Goal: Task Accomplishment & Management: Complete application form

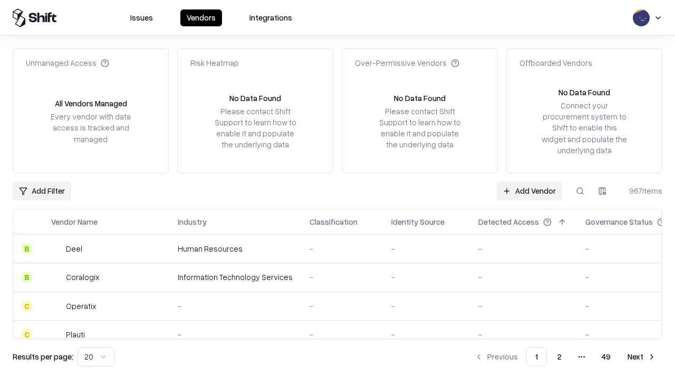
click at [529, 191] on link "Add Vendor" at bounding box center [529, 191] width 66 height 19
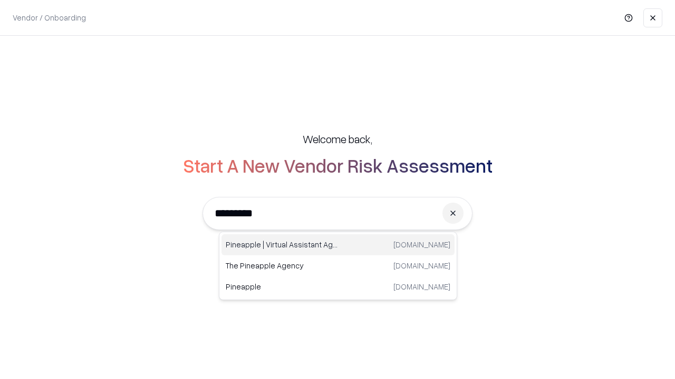
click at [338, 245] on div "Pineapple | Virtual Assistant Agency [DOMAIN_NAME]" at bounding box center [337, 245] width 233 height 21
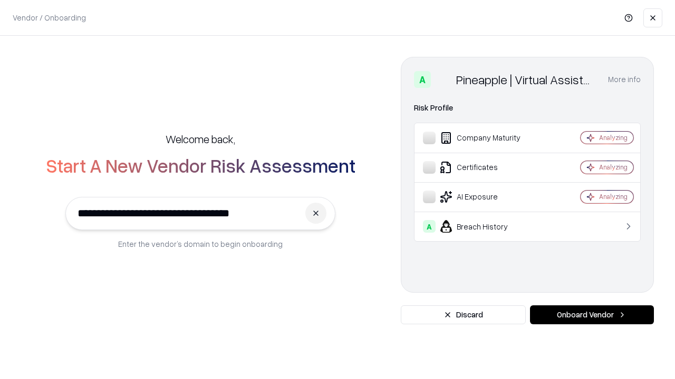
type input "**********"
click at [591, 315] on button "Onboard Vendor" at bounding box center [592, 315] width 124 height 19
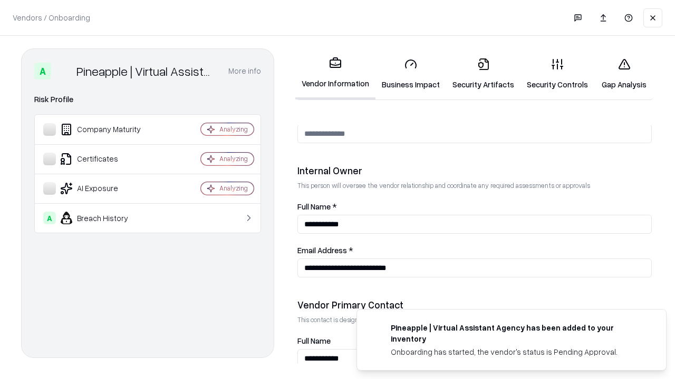
scroll to position [546, 0]
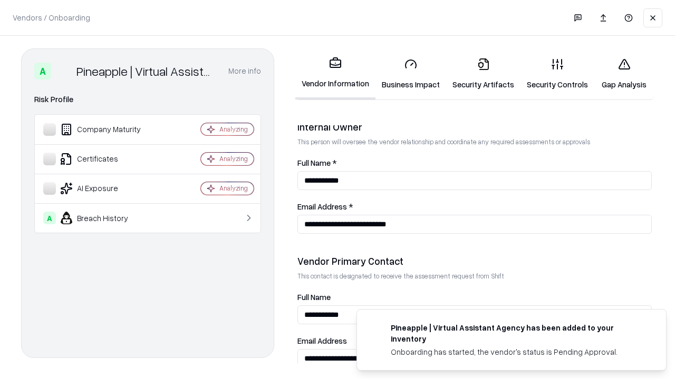
click at [483, 74] on link "Security Artifacts" at bounding box center [483, 74] width 74 height 49
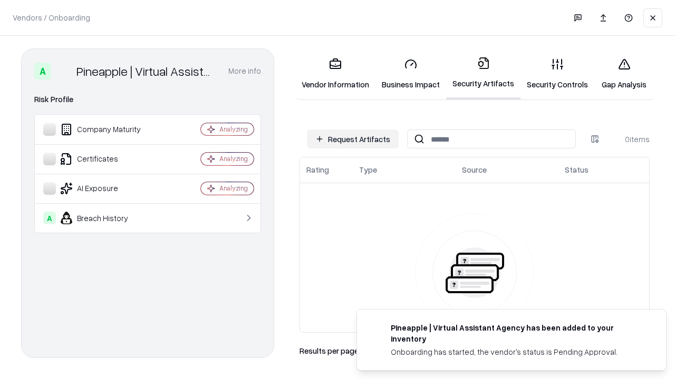
click at [353, 139] on button "Request Artifacts" at bounding box center [353, 139] width 92 height 19
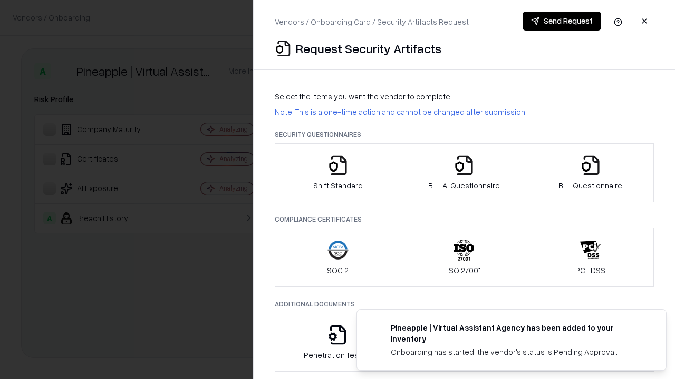
click at [590, 173] on icon "button" at bounding box center [590, 165] width 21 height 21
click at [463, 173] on icon "button" at bounding box center [463, 165] width 21 height 21
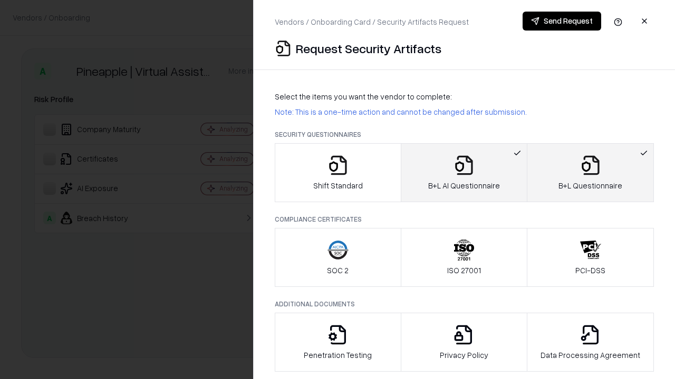
click at [561, 21] on button "Send Request" at bounding box center [561, 21] width 79 height 19
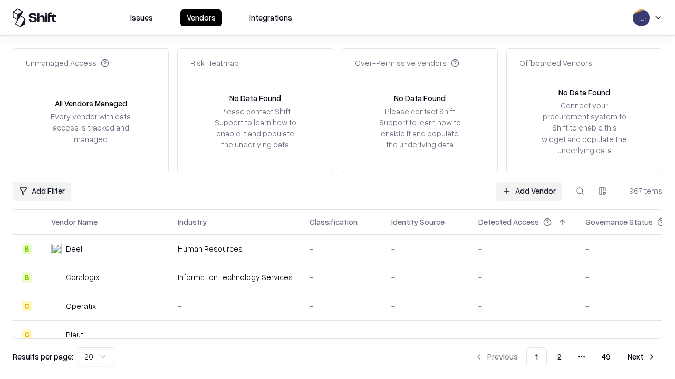
click at [529, 191] on link "Add Vendor" at bounding box center [529, 191] width 66 height 19
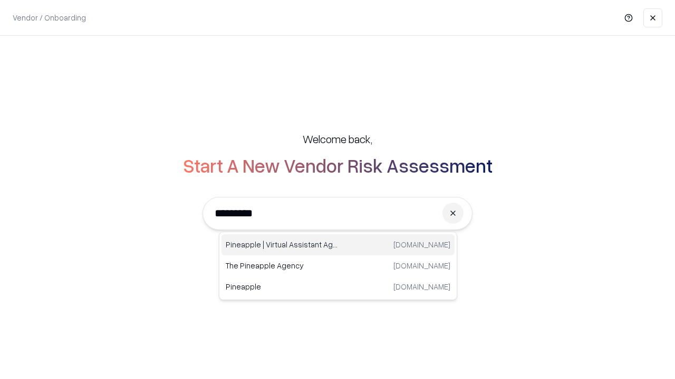
click at [338, 245] on div "Pineapple | Virtual Assistant Agency [DOMAIN_NAME]" at bounding box center [337, 245] width 233 height 21
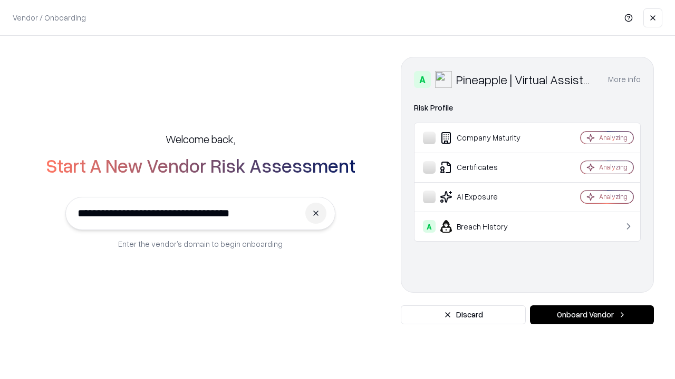
type input "**********"
click at [591, 315] on button "Onboard Vendor" at bounding box center [592, 315] width 124 height 19
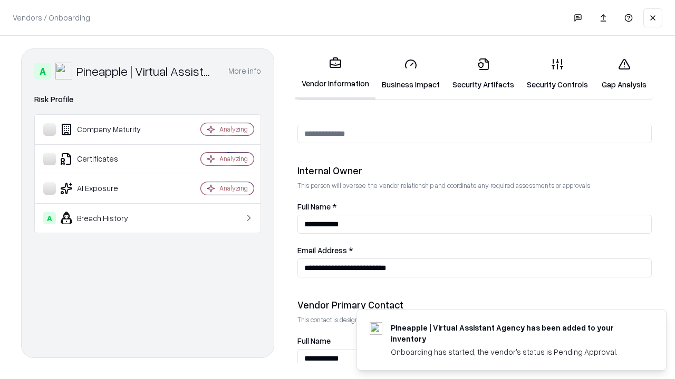
scroll to position [546, 0]
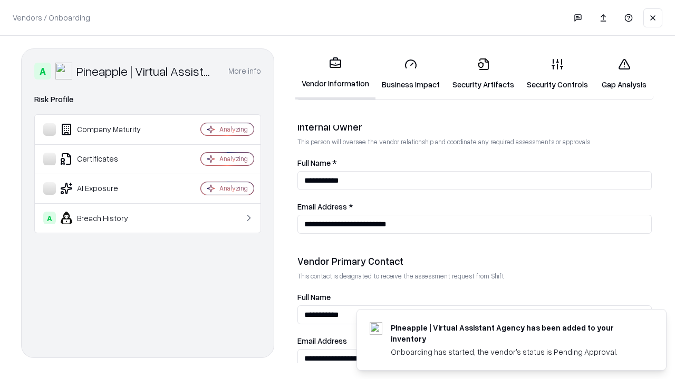
click at [623, 74] on link "Gap Analysis" at bounding box center [624, 74] width 60 height 49
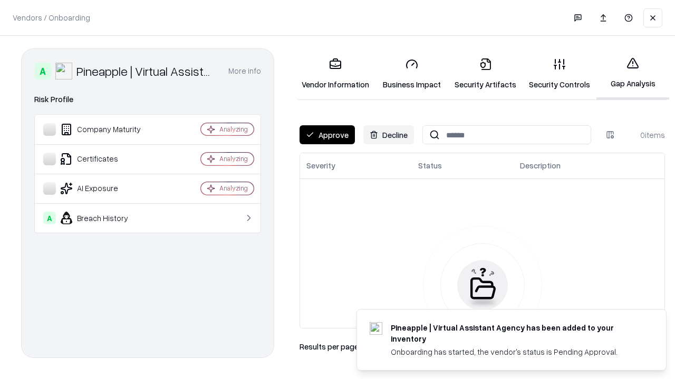
click at [327, 135] on button "Approve" at bounding box center [326, 134] width 55 height 19
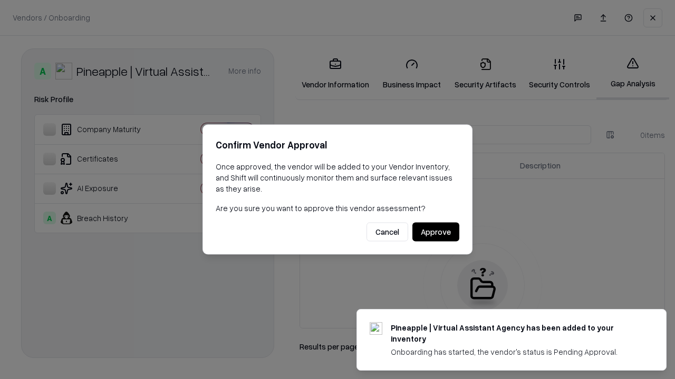
click at [435, 232] on button "Approve" at bounding box center [435, 232] width 47 height 19
